Goal: Task Accomplishment & Management: Manage account settings

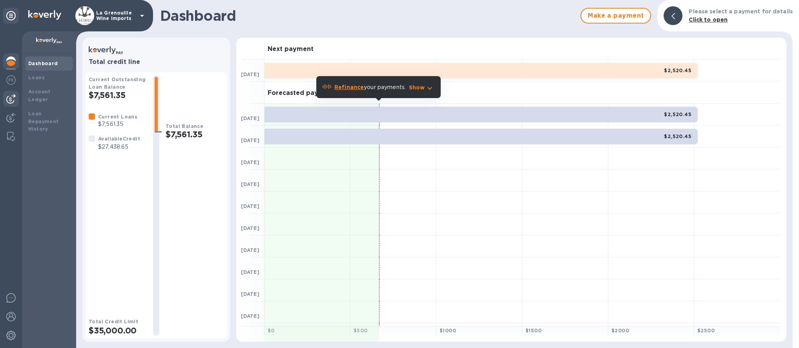
click at [9, 101] on img at bounding box center [10, 98] width 9 height 9
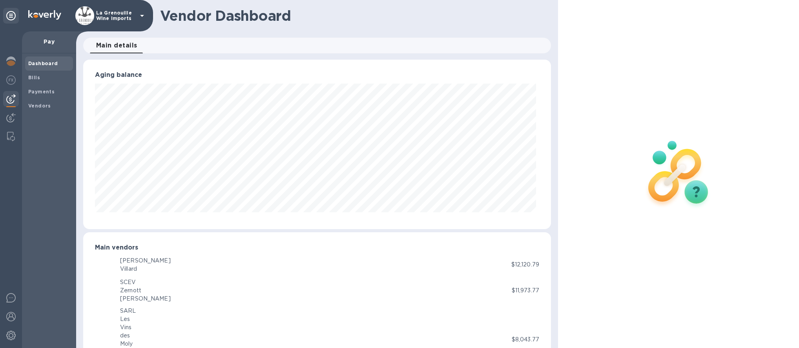
scroll to position [392163, 391868]
click at [37, 78] on b "Bills" at bounding box center [34, 78] width 12 height 6
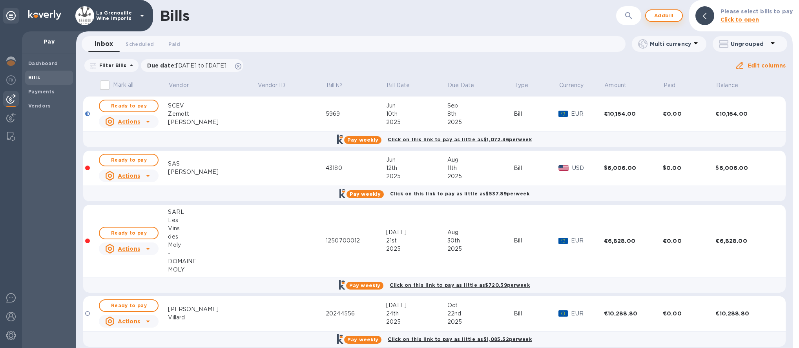
click at [667, 14] on span "Add bill" at bounding box center [664, 15] width 24 height 9
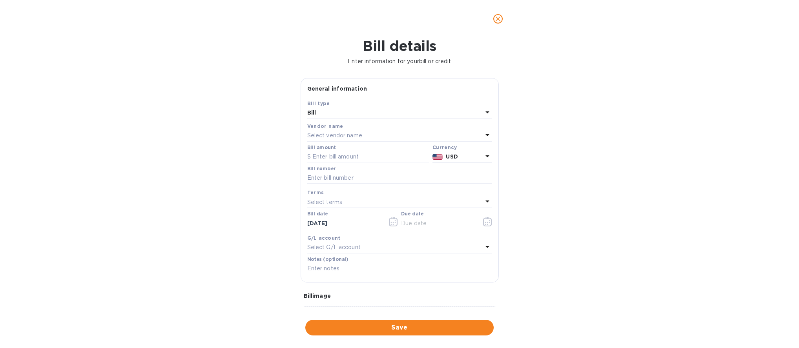
click at [337, 111] on div "Bill" at bounding box center [394, 112] width 175 height 11
click at [324, 133] on p "Bill" at bounding box center [396, 131] width 166 height 8
click at [326, 135] on p "Select vendor name" at bounding box center [334, 135] width 55 height 8
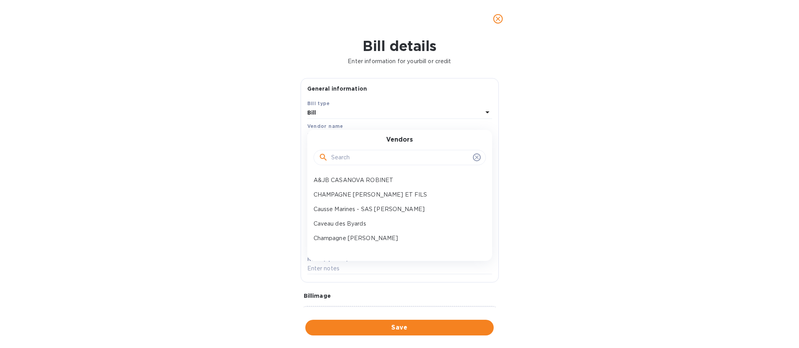
click at [342, 157] on input "text" at bounding box center [400, 158] width 138 height 12
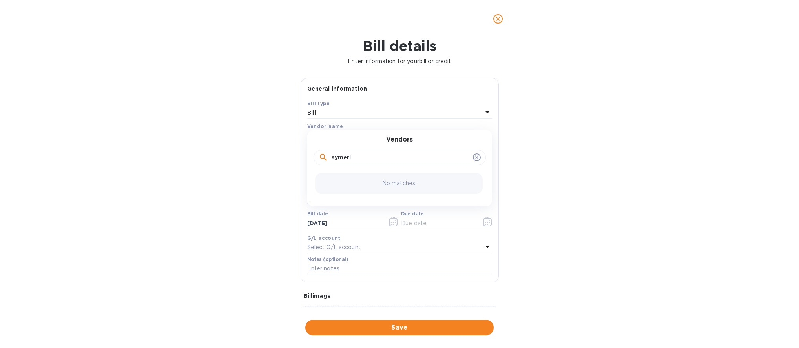
type input "aymeri"
